Goal: Information Seeking & Learning: Understand process/instructions

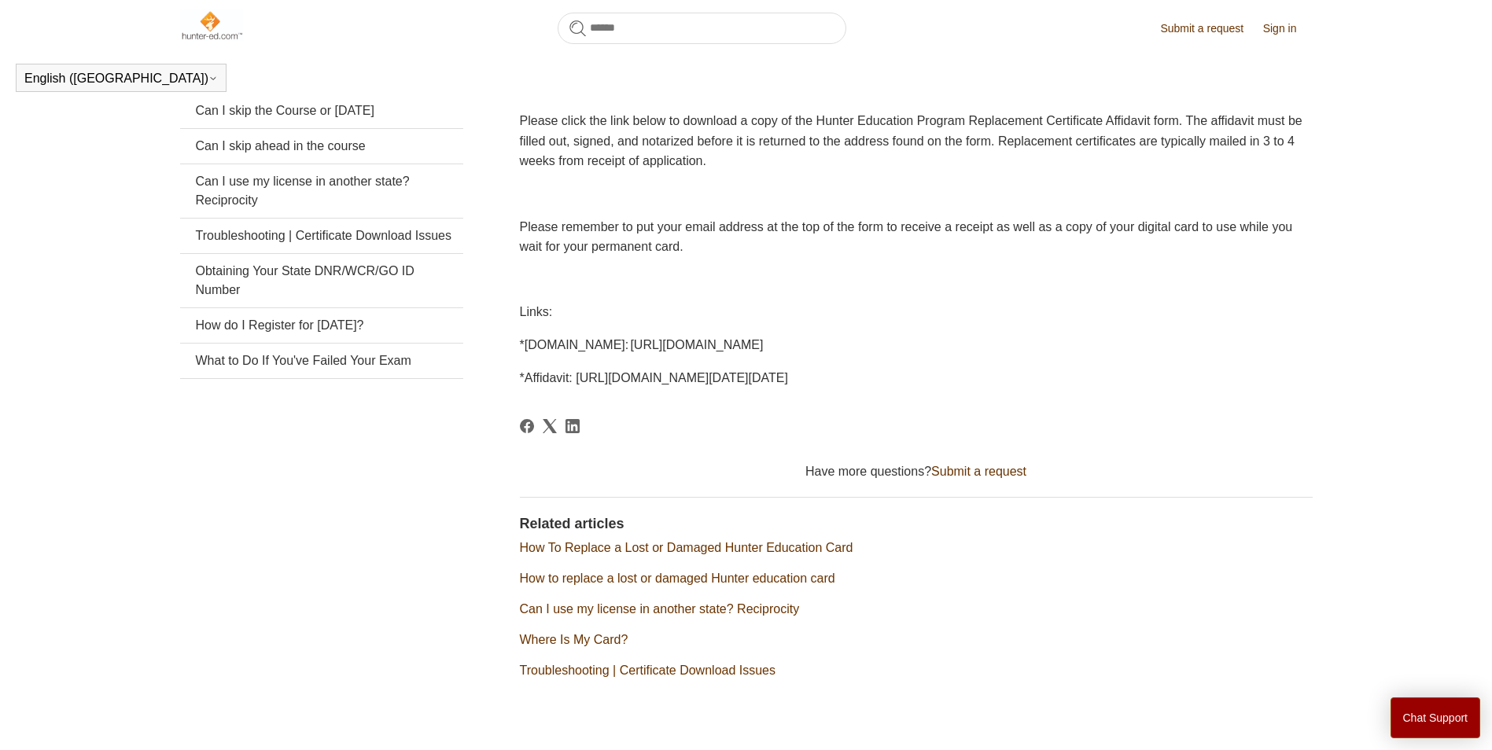
scroll to position [354, 0]
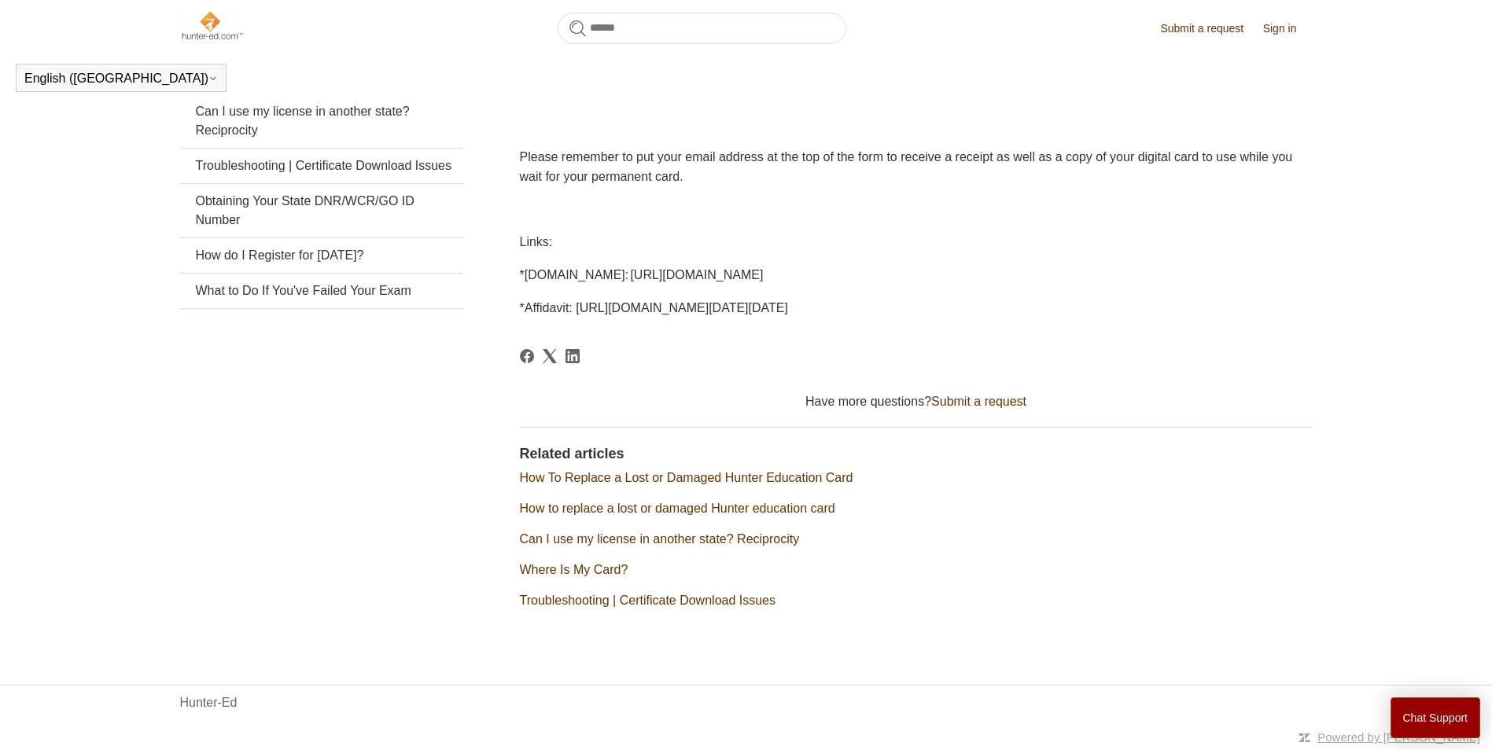
click at [724, 477] on link "How To Replace a Lost or Damaged Hunter Education Card" at bounding box center [687, 477] width 334 height 13
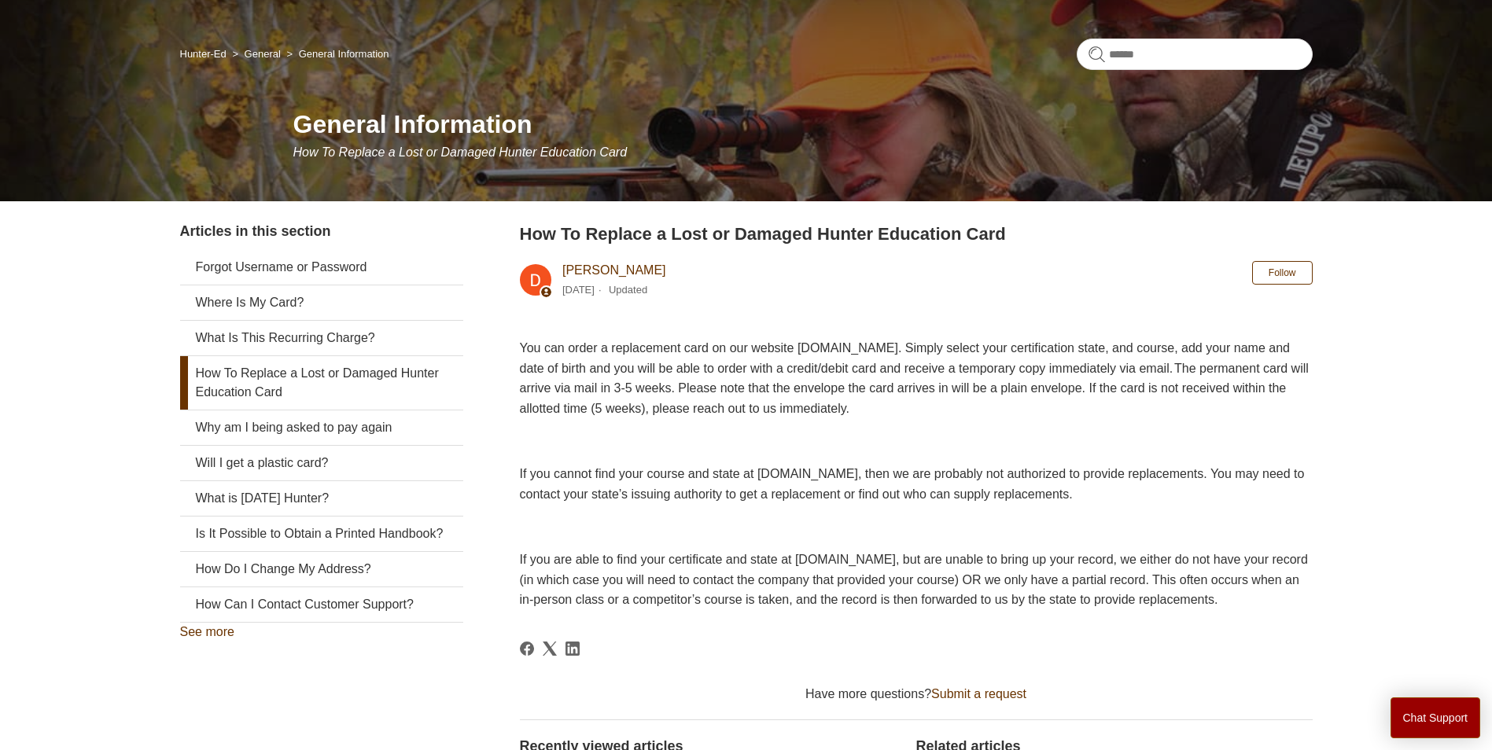
scroll to position [105, 0]
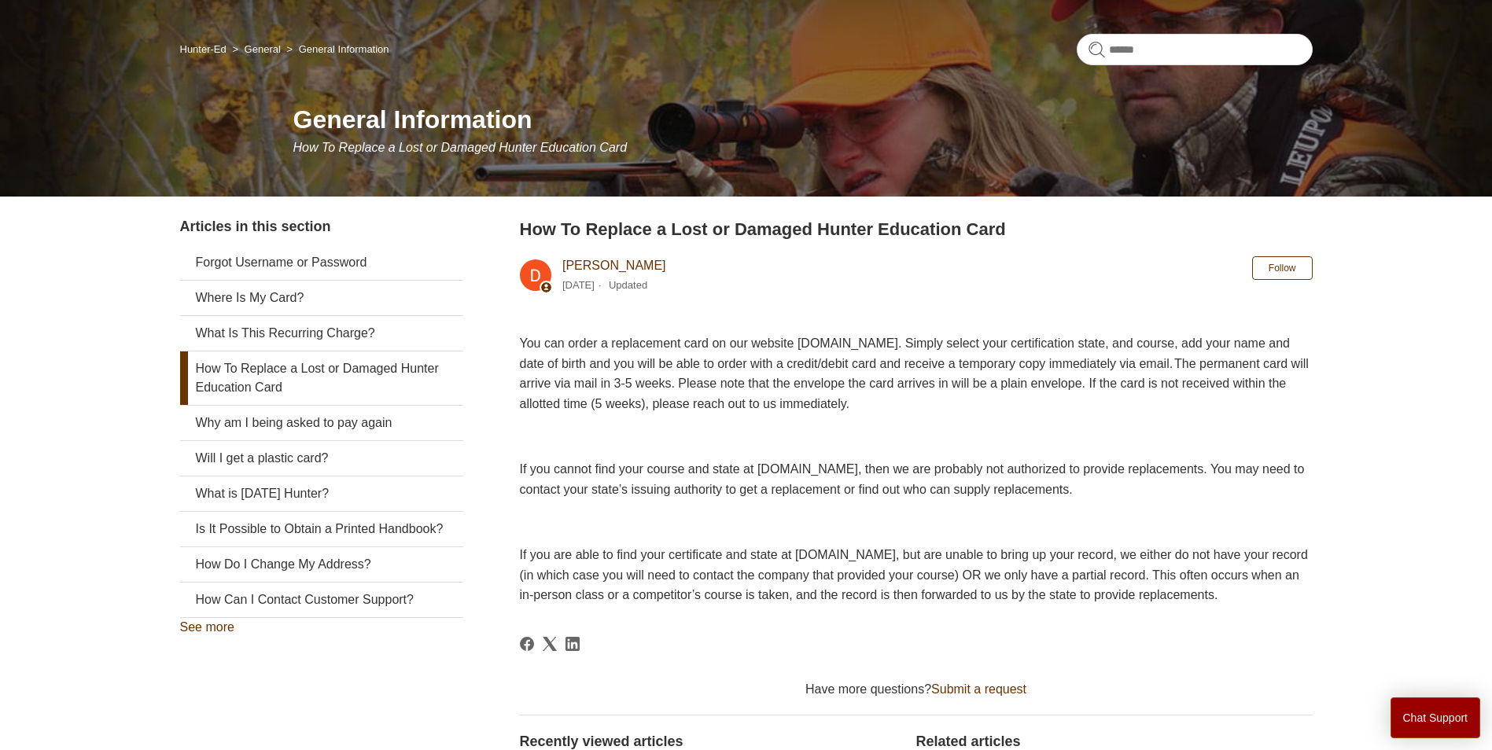
click at [832, 438] on p at bounding box center [916, 437] width 793 height 20
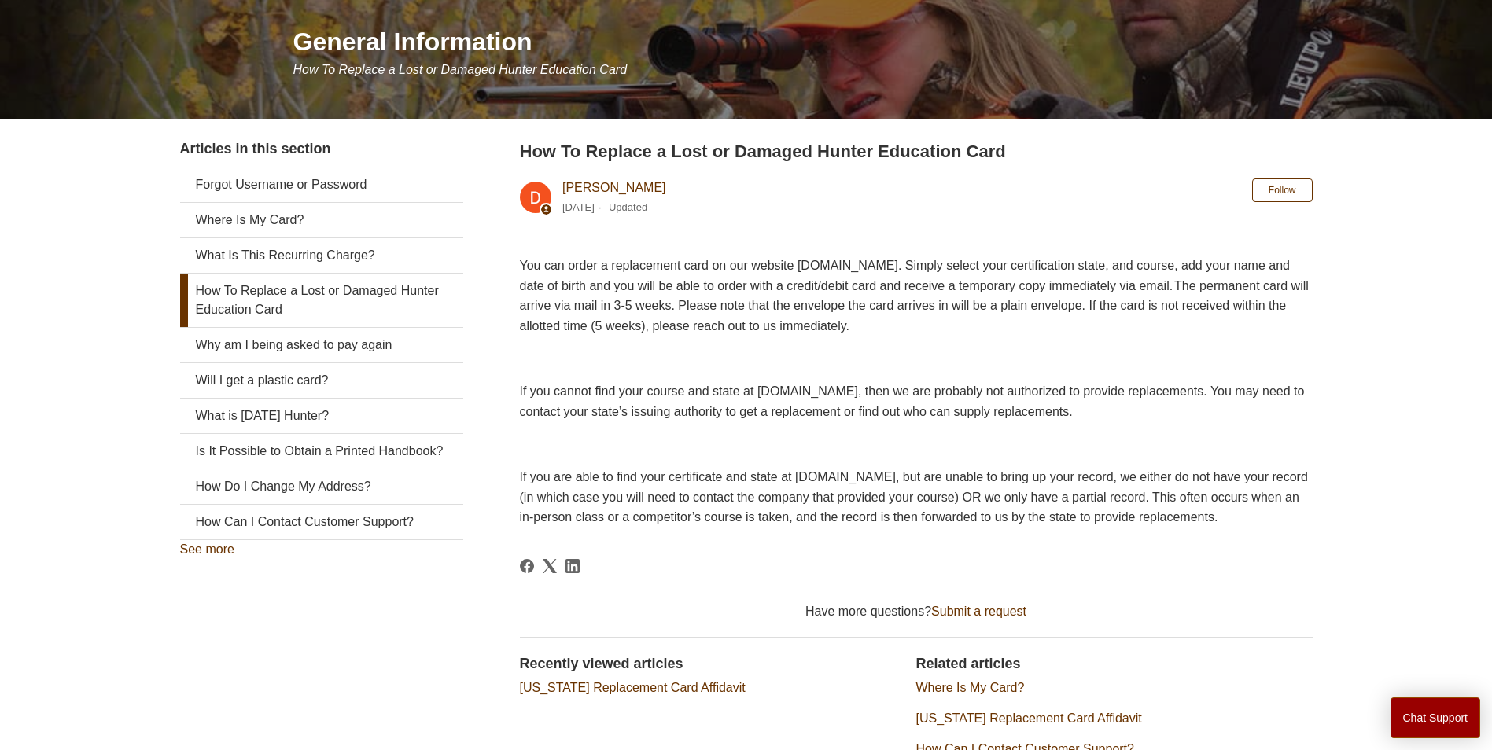
scroll to position [182, 0]
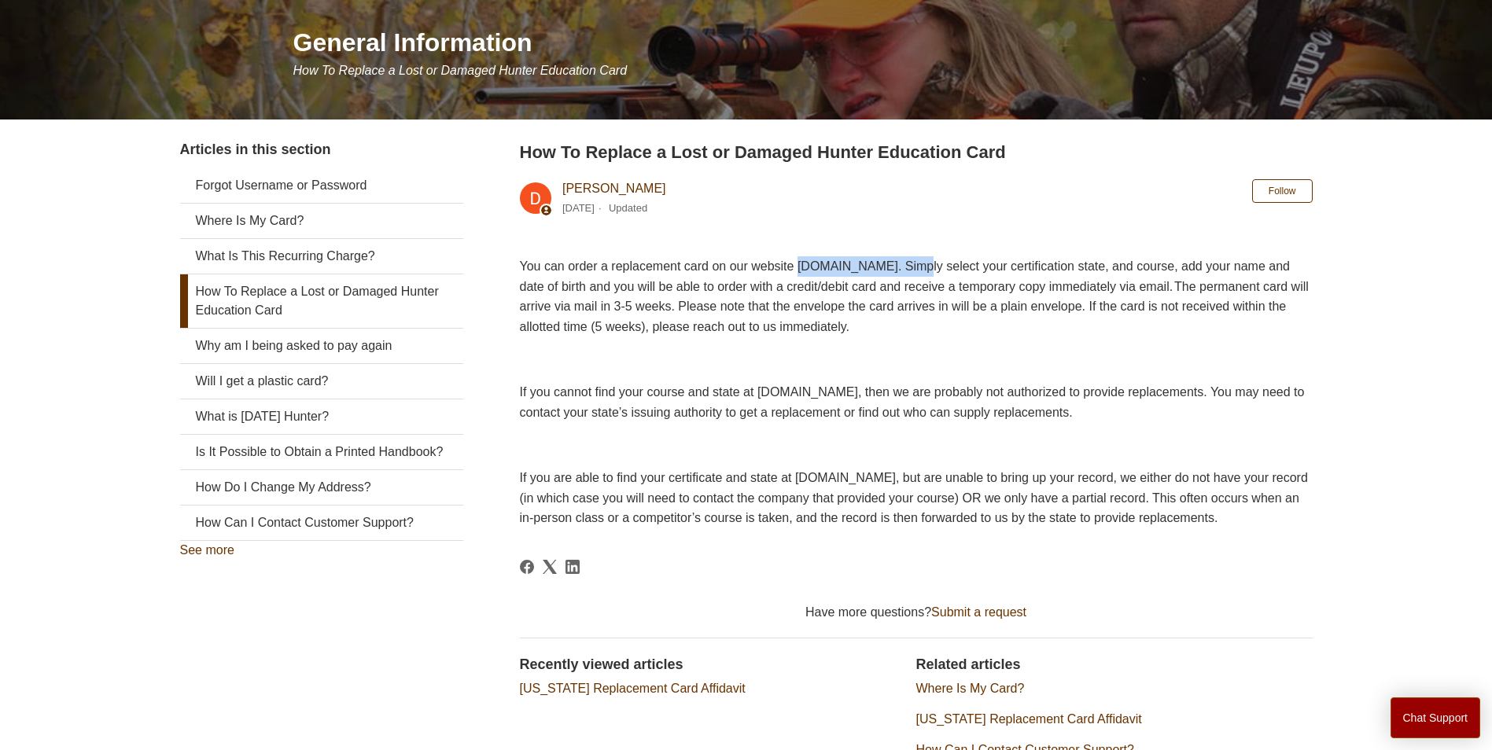
drag, startPoint x: 835, startPoint y: 264, endPoint x: 971, endPoint y: 262, distance: 136.1
click at [971, 262] on span "You can order a replacement card on our website [DOMAIN_NAME]. Simply select yo…" at bounding box center [914, 297] width 789 height 74
copy span "[DOMAIN_NAME]"
